Goal: Information Seeking & Learning: Learn about a topic

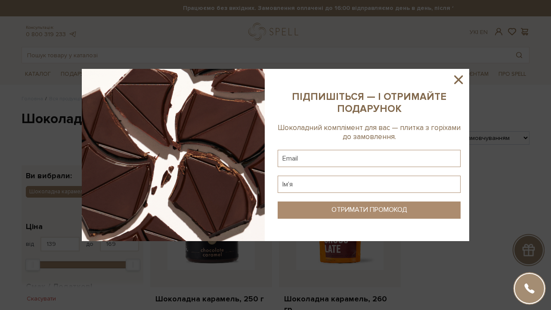
click at [462, 82] on icon at bounding box center [458, 79] width 9 height 9
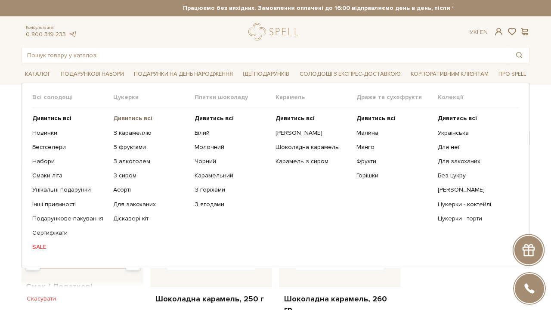
click at [148, 118] on b "Дивитись всі" at bounding box center [132, 118] width 39 height 7
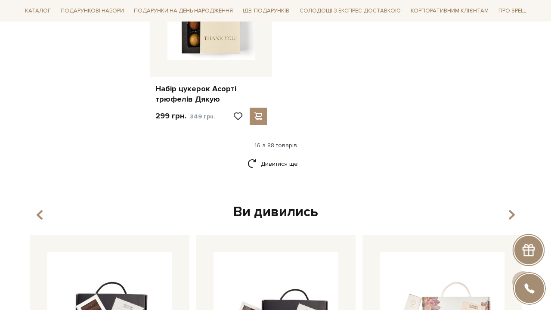
scroll to position [1166, 0]
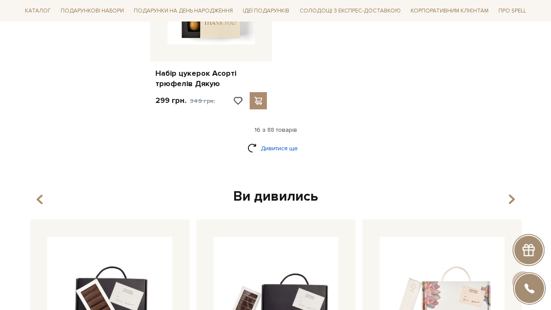
click at [287, 141] on link "Дивитися ще" at bounding box center [276, 148] width 56 height 15
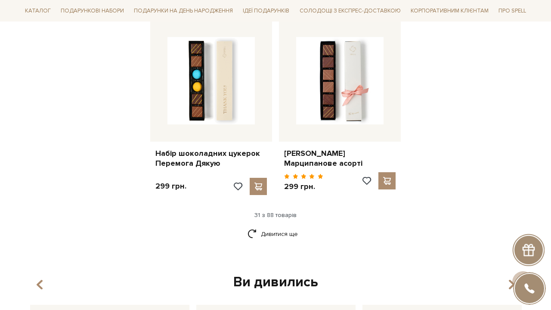
scroll to position [2031, 0]
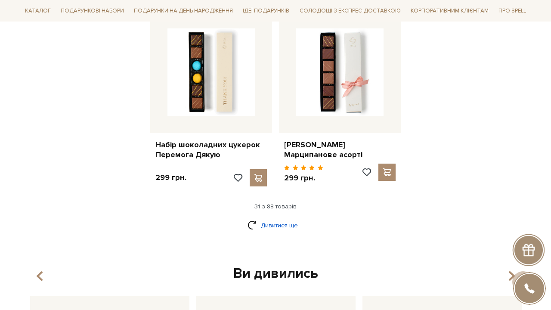
click at [263, 218] on link "Дивитися ще" at bounding box center [276, 225] width 56 height 15
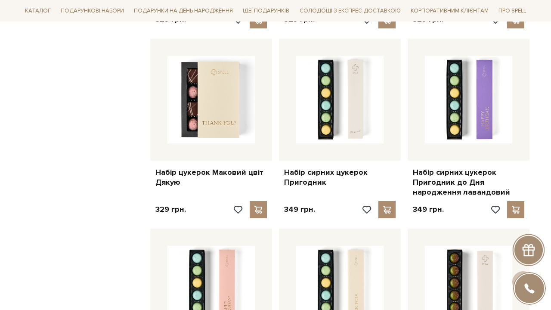
scroll to position [2381, 0]
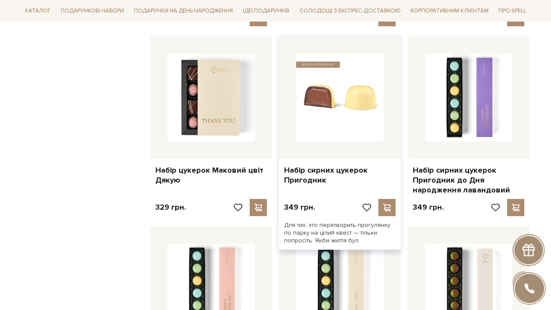
click at [337, 93] on img at bounding box center [339, 97] width 87 height 87
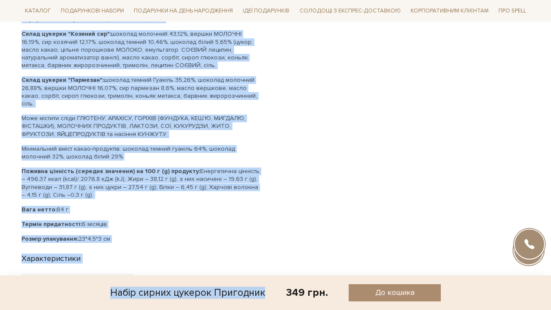
scroll to position [708, 0]
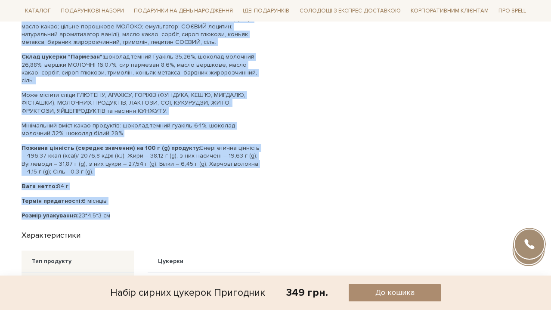
drag, startPoint x: 23, startPoint y: 39, endPoint x: 128, endPoint y: 202, distance: 193.7
click at [128, 202] on div "Склад: Цукерка "Дор Блю" - 2 шт Цукерка "Козиний сир" - 2 шт Цукерка "Пармезан"…" at bounding box center [146, 59] width 249 height 321
copy div "Склад: Цукерка "Дор Блю" - 2 шт Цукерка "Козиний сир" - 2 шт Цукерка "Пармезан"…"
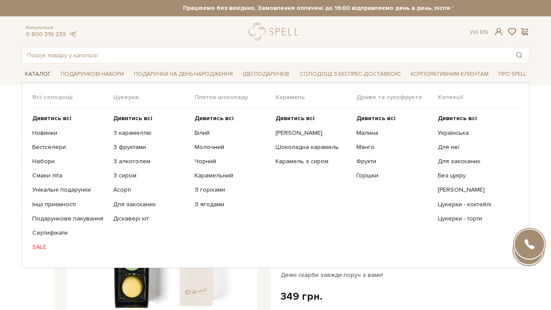
scroll to position [0, 0]
click at [209, 116] on b "Дивитись всі" at bounding box center [214, 118] width 39 height 7
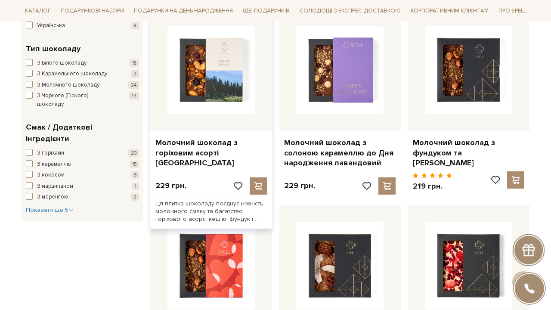
scroll to position [363, 0]
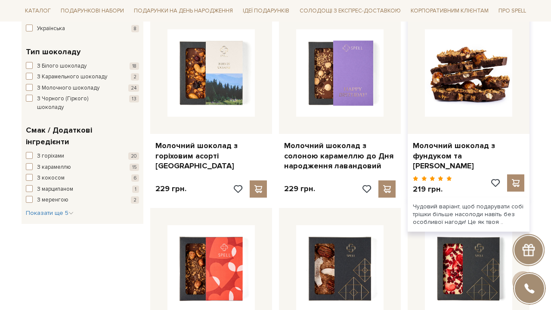
click at [481, 90] on img at bounding box center [468, 72] width 87 height 87
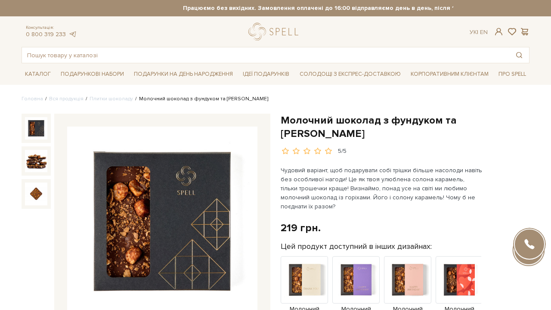
drag, startPoint x: 282, startPoint y: 118, endPoint x: 346, endPoint y: 130, distance: 64.8
click at [346, 130] on h1 "Молочний шоколад з фундуком та [PERSON_NAME]" at bounding box center [405, 127] width 249 height 27
copy h1 "Молочний шоколад з фундуком та [PERSON_NAME]"
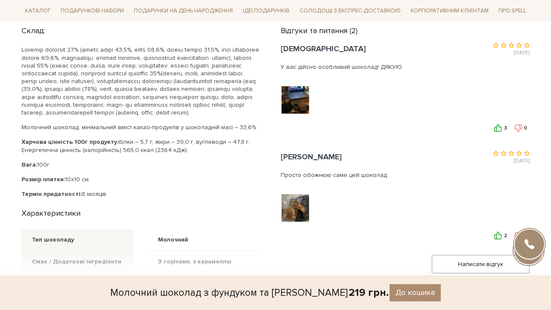
scroll to position [537, 0]
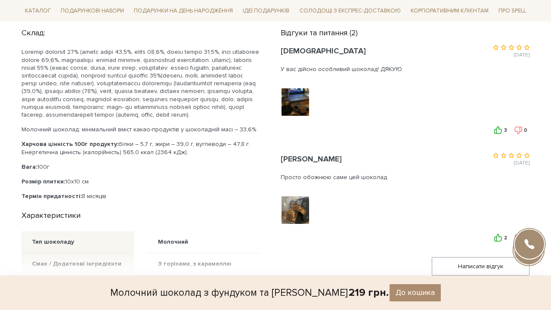
drag, startPoint x: 22, startPoint y: 32, endPoint x: 110, endPoint y: 202, distance: 190.8
click at [110, 200] on div "Склад: Молочний шоколад: мінімальний вміст какао-продуктів у шоколадній масі – …" at bounding box center [146, 113] width 249 height 176
copy div "Склад: Шоколад молочний 45% (какао терте 11,0%, цукор 42,0%, масло какао 24,0%,…"
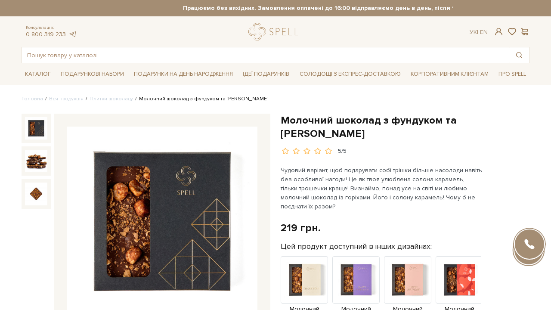
scroll to position [0, 0]
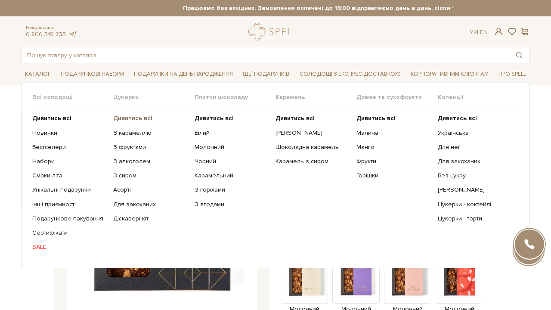
click at [133, 118] on b "Дивитись всі" at bounding box center [132, 118] width 39 height 7
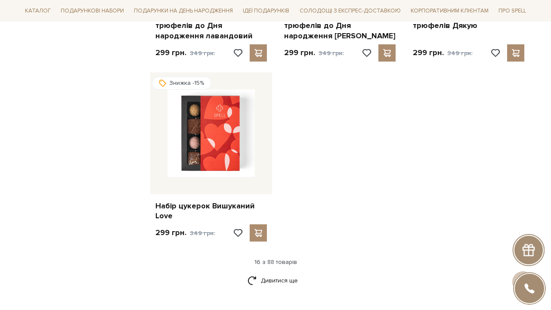
scroll to position [1036, 0]
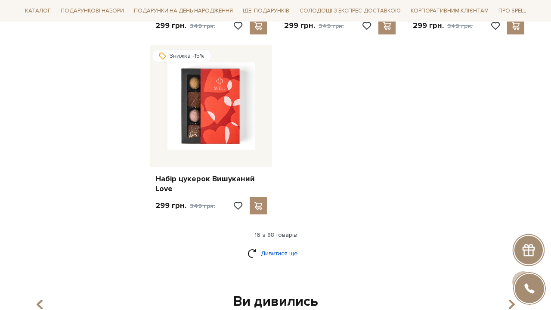
click at [285, 246] on link "Дивитися ще" at bounding box center [276, 253] width 56 height 15
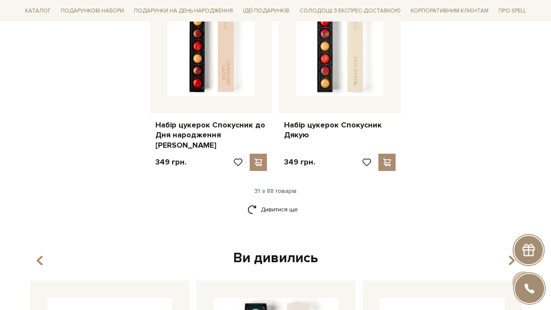
scroll to position [2053, 0]
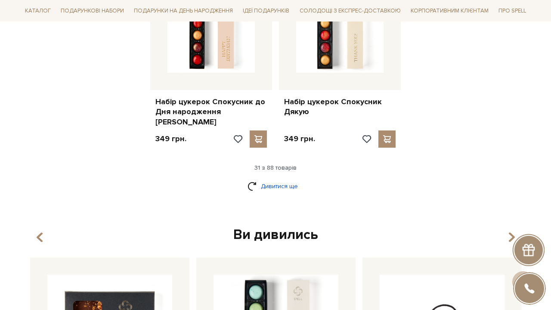
click at [289, 179] on link "Дивитися ще" at bounding box center [276, 186] width 56 height 15
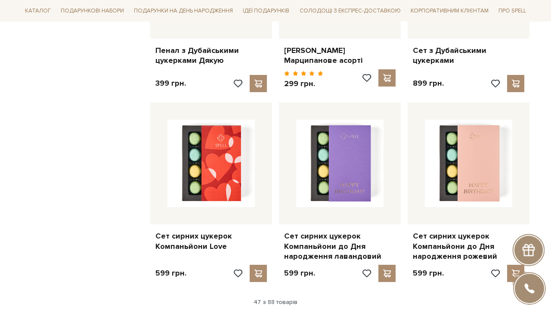
scroll to position [2865, 0]
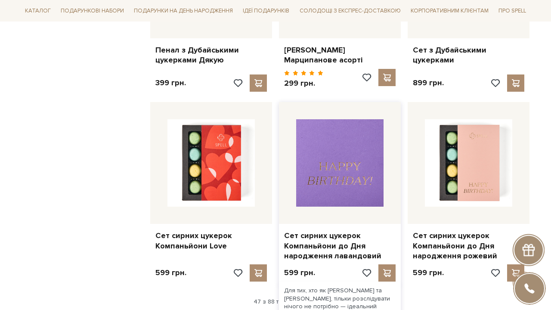
click at [316, 121] on img at bounding box center [339, 162] width 87 height 87
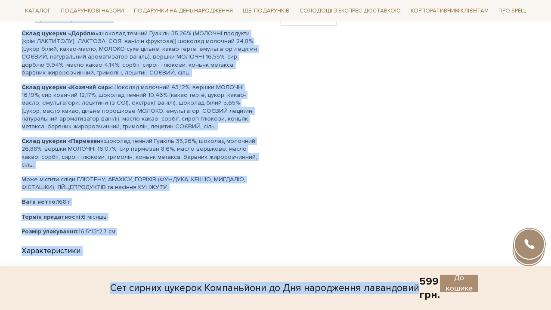
scroll to position [651, 0]
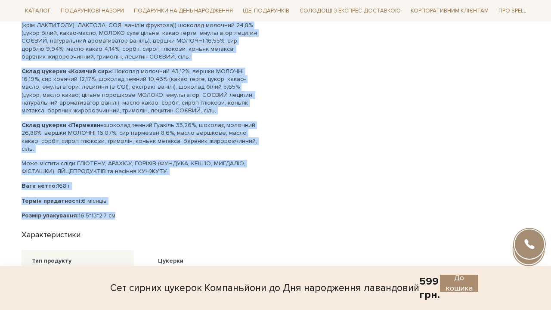
drag, startPoint x: 22, startPoint y: 116, endPoint x: 127, endPoint y: 197, distance: 132.2
click at [127, 197] on div "Склад: Цукерка "Дор Блю" - 4 шт Цукерка "Козиний сир" - 4 шт Цукерка "Пармезан"…" at bounding box center [146, 90] width 249 height 260
copy div "Lorem: Ipsumdo "Sit Ame" - 0 co Adipisc "Elitsed doe" - 0 te Incidid "Utlabore"…"
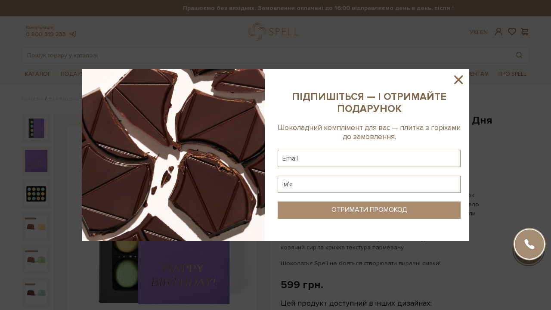
scroll to position [0, 0]
click at [457, 70] on sys-column-static at bounding box center [369, 155] width 200 height 172
click at [459, 83] on icon at bounding box center [458, 79] width 15 height 15
